Goal: Task Accomplishment & Management: Complete application form

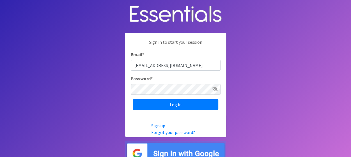
type input "[EMAIL_ADDRESS][DOMAIN_NAME]"
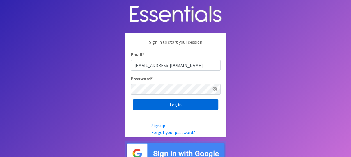
click at [186, 102] on input "Log in" at bounding box center [176, 104] width 86 height 11
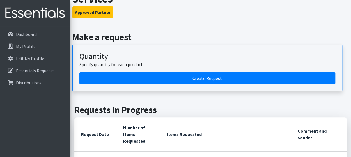
scroll to position [28, 0]
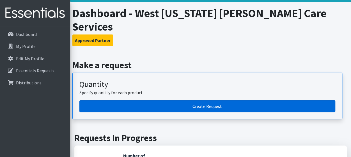
click at [210, 100] on link "Create Request" at bounding box center [207, 106] width 256 height 12
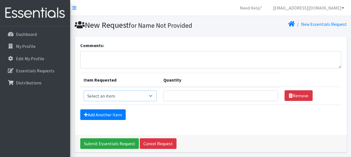
click at [151, 95] on select "Select an item Kids (Newborn) Kids (Preemie) Kids (Size 1) Kids (Size 2) Kids (…" at bounding box center [120, 96] width 73 height 11
select select "750"
click at [84, 91] on select "Select an item Kids (Newborn) Kids (Preemie) Kids (Size 1) Kids (Size 2) Kids (…" at bounding box center [120, 96] width 73 height 11
click at [193, 96] on input "Quantity" at bounding box center [220, 96] width 114 height 11
type input "1000"
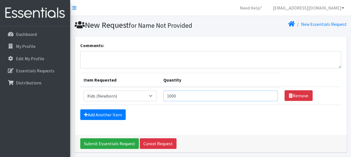
click at [268, 93] on input "1000" at bounding box center [220, 96] width 114 height 11
click at [113, 114] on link "Add Another Item" at bounding box center [102, 114] width 45 height 11
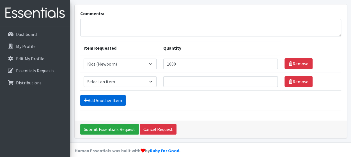
scroll to position [37, 0]
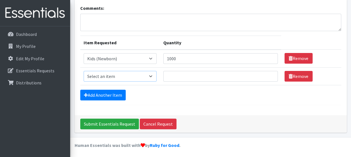
click at [152, 76] on select "Select an item Kids (Newborn) Kids (Preemie) Kids (Size 1) Kids (Size 2) Kids (…" at bounding box center [120, 76] width 73 height 11
select select "739"
click at [84, 71] on select "Select an item Kids (Newborn) Kids (Preemie) Kids (Size 1) Kids (Size 2) Kids (…" at bounding box center [120, 76] width 73 height 11
click at [209, 75] on input "Quantity" at bounding box center [220, 76] width 114 height 11
type input "1000"
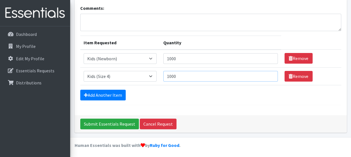
click at [269, 74] on input "1000" at bounding box center [220, 76] width 114 height 11
click at [109, 91] on link "Add Another Item" at bounding box center [102, 95] width 45 height 11
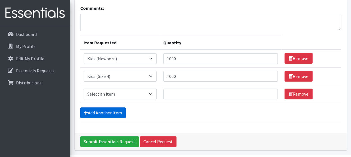
scroll to position [55, 0]
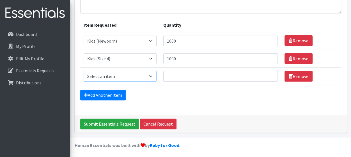
click at [150, 75] on select "Select an item Kids (Newborn) Kids (Preemie) Kids (Size 1) Kids (Size 2) Kids (…" at bounding box center [120, 76] width 73 height 11
select select "740"
click at [84, 71] on select "Select an item Kids (Newborn) Kids (Preemie) Kids (Size 1) Kids (Size 2) Kids (…" at bounding box center [120, 76] width 73 height 11
click at [183, 75] on input "Quantity" at bounding box center [220, 76] width 114 height 11
type input "1750"
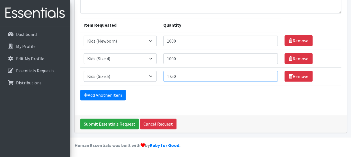
click at [269, 74] on input "1750" at bounding box center [220, 76] width 114 height 11
click at [90, 93] on link "Add Another Item" at bounding box center [102, 95] width 45 height 11
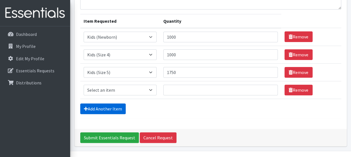
scroll to position [72, 0]
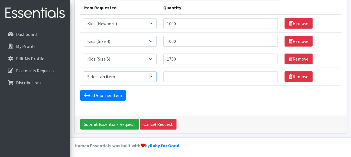
click at [150, 76] on select "Select an item Kids (Newborn) Kids (Preemie) Kids (Size 1) Kids (Size 2) Kids (…" at bounding box center [120, 76] width 73 height 11
select select "748"
click at [84, 71] on select "Select an item Kids (Newborn) Kids (Preemie) Kids (Size 1) Kids (Size 2) Kids (…" at bounding box center [120, 76] width 73 height 11
click at [182, 76] on input "Quantity" at bounding box center [220, 76] width 114 height 11
type input "1750"
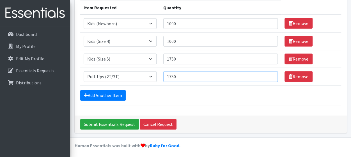
click at [268, 73] on input "1750" at bounding box center [220, 76] width 114 height 11
click at [117, 94] on link "Add Another Item" at bounding box center [102, 95] width 45 height 11
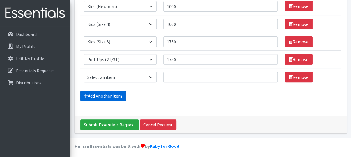
scroll to position [90, 0]
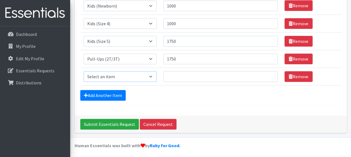
click at [150, 75] on select "Select an item Kids (Newborn) Kids (Preemie) Kids (Size 1) Kids (Size 2) Kids (…" at bounding box center [120, 76] width 73 height 11
select select "731"
click at [84, 71] on select "Select an item Kids (Newborn) Kids (Preemie) Kids (Size 1) Kids (Size 2) Kids (…" at bounding box center [120, 76] width 73 height 11
click at [196, 75] on input "Quantity" at bounding box center [220, 76] width 114 height 11
type input "1750"
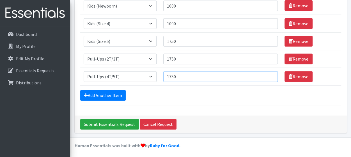
click at [268, 74] on input "1750" at bounding box center [220, 76] width 114 height 11
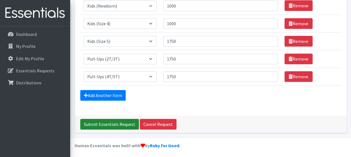
click at [120, 122] on input "Submit Essentials Request" at bounding box center [109, 124] width 59 height 11
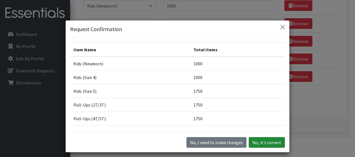
click at [266, 141] on button "Yes, it's correct" at bounding box center [267, 142] width 36 height 11
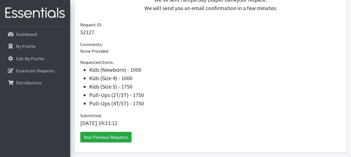
scroll to position [168, 0]
